Goal: Information Seeking & Learning: Learn about a topic

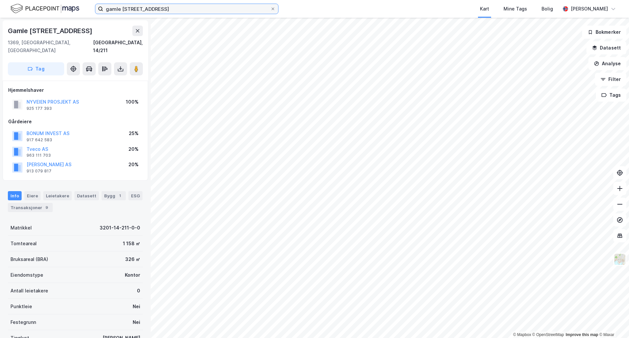
click at [182, 12] on input "gamle [STREET_ADDRESS]" at bounding box center [186, 9] width 167 height 10
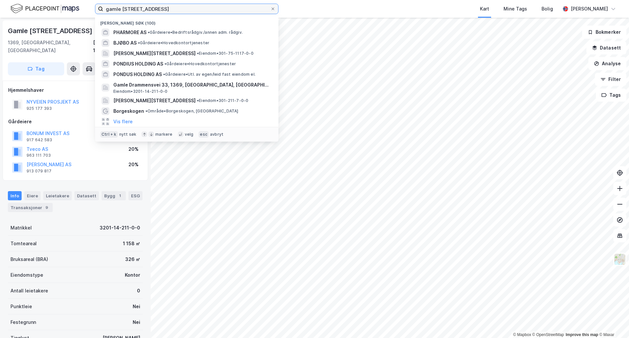
drag, startPoint x: 181, startPoint y: 11, endPoint x: 110, endPoint y: 4, distance: 71.1
click at [110, 5] on input "gamle [STREET_ADDRESS]" at bounding box center [186, 9] width 167 height 10
type input "g"
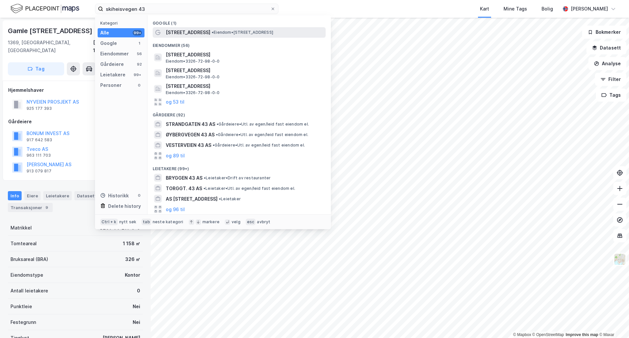
click at [199, 29] on span "[STREET_ADDRESS]" at bounding box center [188, 33] width 45 height 8
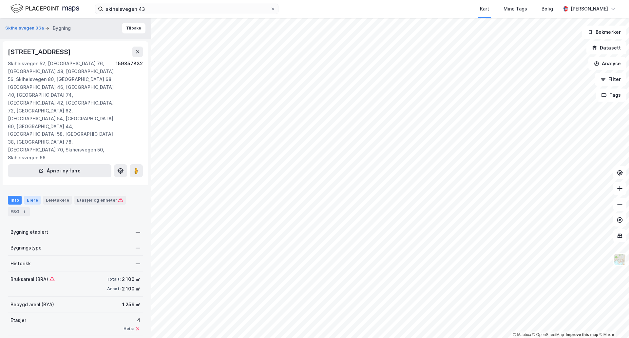
click at [34, 196] on div "Eiere" at bounding box center [32, 200] width 16 height 9
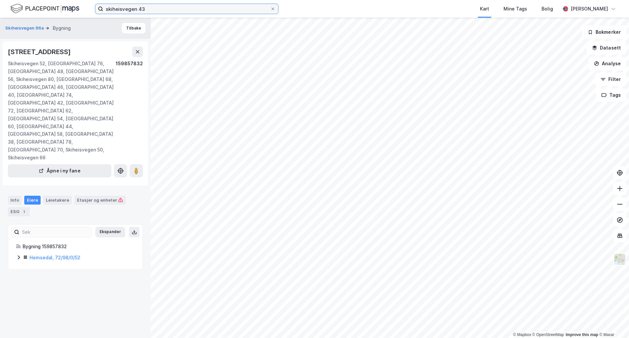
click at [146, 7] on input "skiheisvegen 43" at bounding box center [186, 9] width 167 height 10
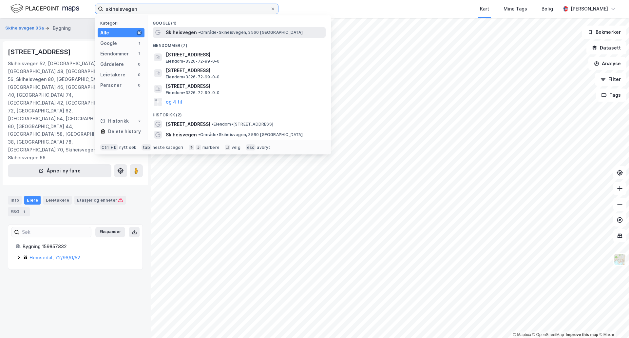
type input "skiheisvegen"
click at [217, 34] on span "• Område • Skiheisvegen, 3560 [GEOGRAPHIC_DATA]" at bounding box center [250, 32] width 105 height 5
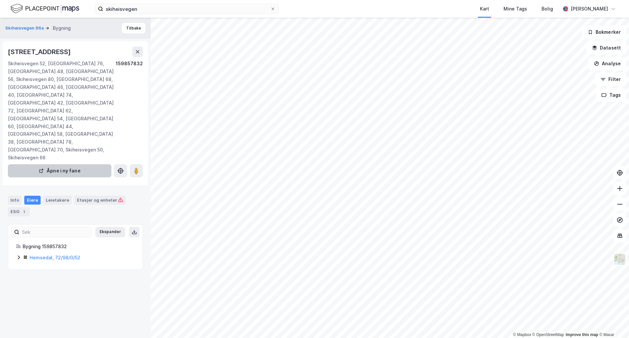
click at [76, 164] on button "Åpne i ny fane" at bounding box center [60, 170] width 104 height 13
click at [87, 197] on div "Etasjer og enheter" at bounding box center [100, 200] width 46 height 6
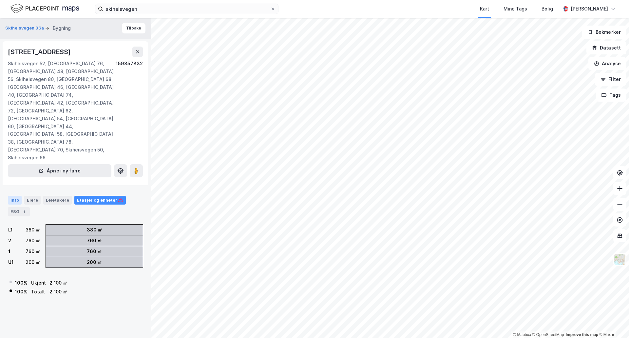
click at [13, 196] on div "Info" at bounding box center [15, 200] width 14 height 9
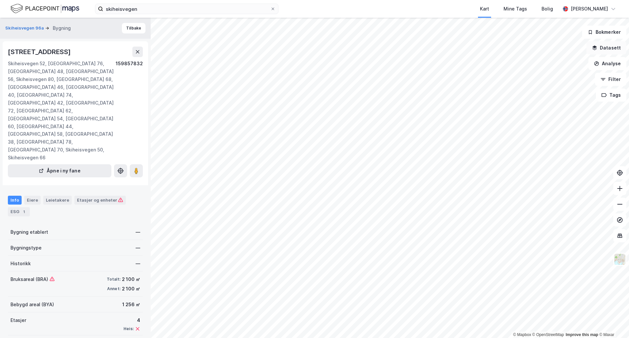
click at [606, 48] on button "Datasett" at bounding box center [607, 47] width 40 height 13
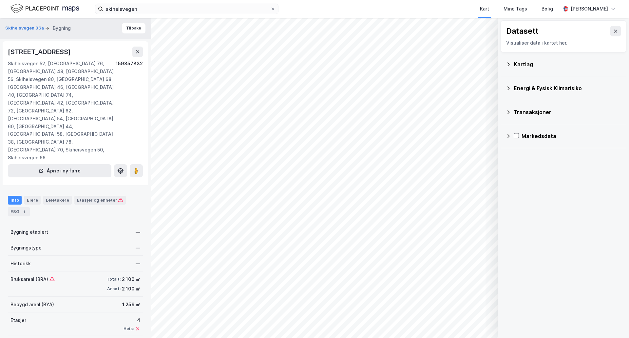
click at [512, 63] on div "Kartlag" at bounding box center [563, 64] width 115 height 16
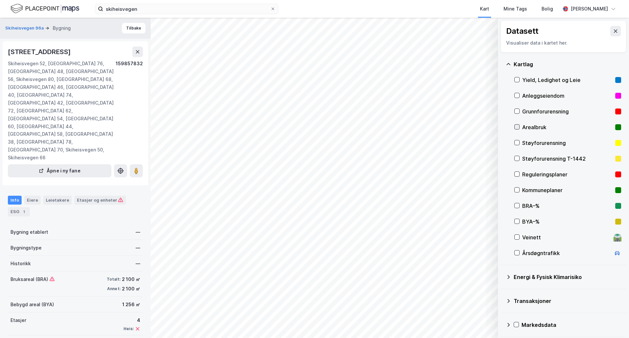
click at [518, 127] on icon at bounding box center [517, 127] width 5 height 5
click at [516, 222] on icon at bounding box center [517, 221] width 4 height 2
click at [475, 307] on icon "button" at bounding box center [473, 308] width 4 height 4
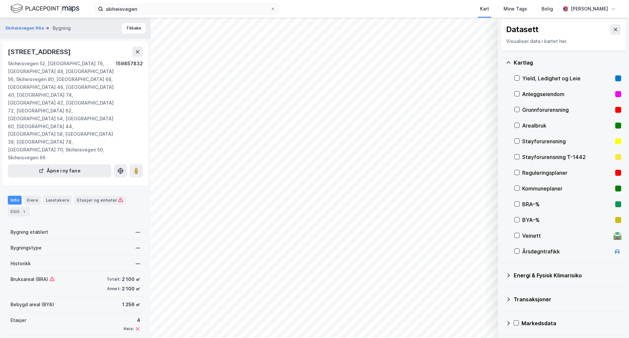
click at [509, 299] on icon at bounding box center [508, 299] width 5 height 5
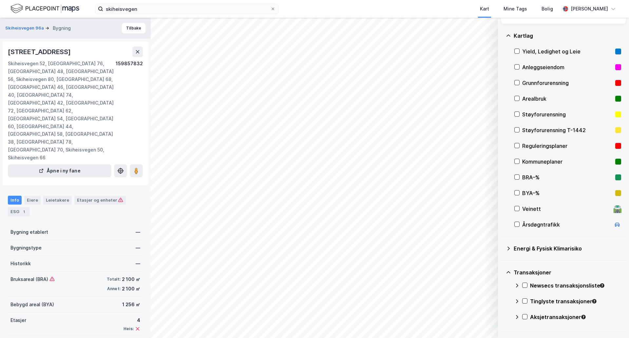
scroll to position [49, 0]
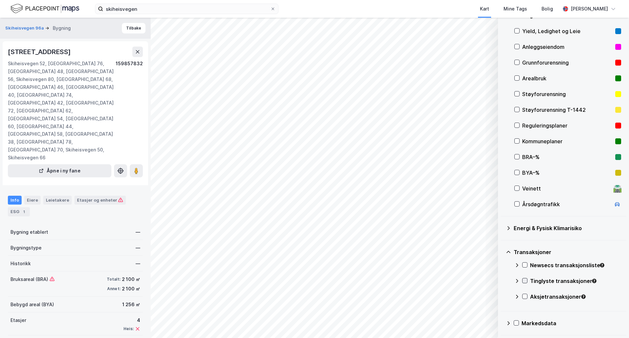
click at [527, 280] on icon at bounding box center [525, 280] width 5 height 5
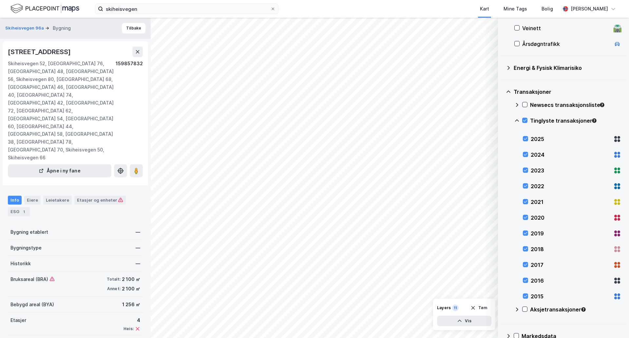
scroll to position [222, 0]
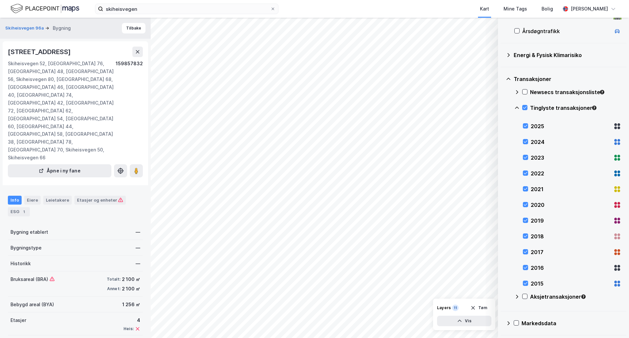
click at [535, 284] on div "2015" at bounding box center [571, 284] width 80 height 8
click at [479, 305] on button "Tøm" at bounding box center [478, 307] width 25 height 10
